Goal: Transaction & Acquisition: Purchase product/service

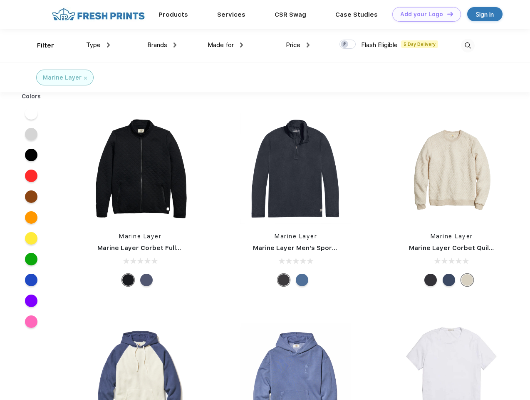
scroll to position [0, 0]
click at [424, 14] on link "Add your Logo Design Tool" at bounding box center [427, 14] width 69 height 15
click at [0, 0] on div "Design Tool" at bounding box center [0, 0] width 0 height 0
click at [447, 14] on link "Add your Logo Design Tool" at bounding box center [427, 14] width 69 height 15
click at [40, 45] on div "Filter" at bounding box center [45, 46] width 17 height 10
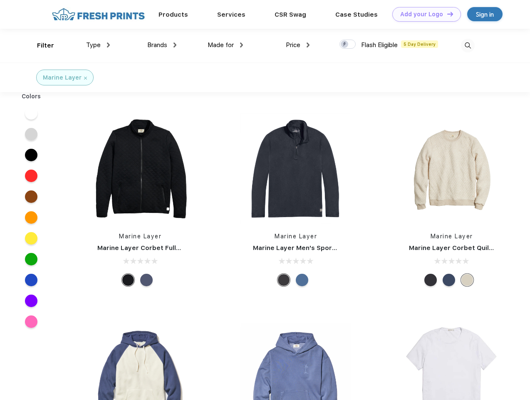
click at [98, 45] on span "Type" at bounding box center [93, 44] width 15 height 7
click at [162, 45] on span "Brands" at bounding box center [157, 44] width 20 height 7
click at [226, 45] on span "Made for" at bounding box center [221, 44] width 26 height 7
click at [298, 45] on span "Price" at bounding box center [293, 44] width 15 height 7
click at [348, 45] on div at bounding box center [348, 44] width 16 height 9
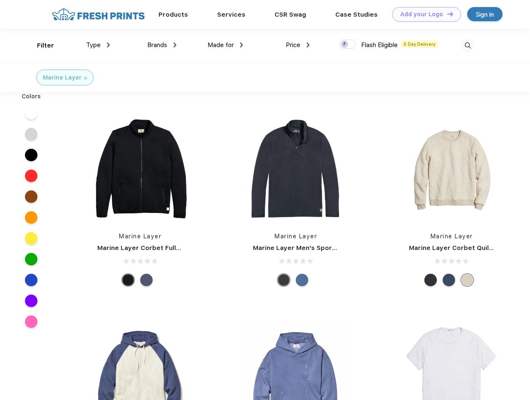
click at [345, 45] on input "checkbox" at bounding box center [342, 41] width 5 height 5
click at [468, 45] on img at bounding box center [468, 46] width 14 height 14
